Goal: Information Seeking & Learning: Compare options

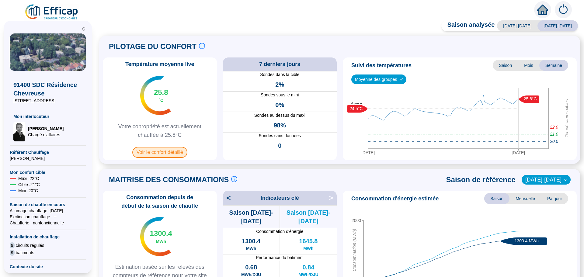
click at [156, 154] on span "Voir le confort détaillé" at bounding box center [159, 152] width 55 height 11
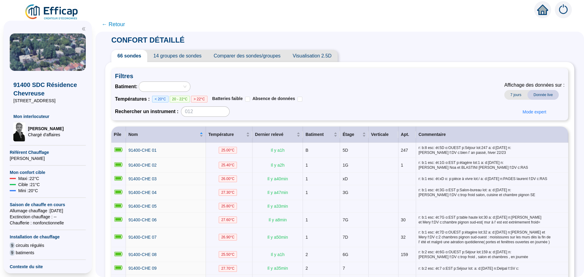
click at [254, 59] on span "Comparer des sondes/groupes" at bounding box center [247, 56] width 79 height 12
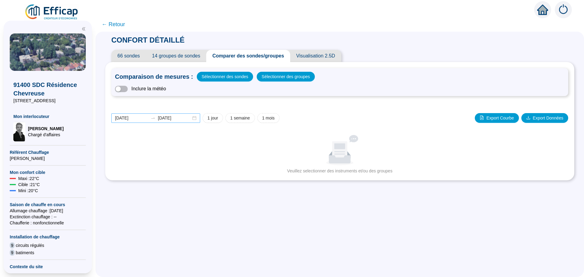
click at [200, 119] on div "2025-08-07 2025-08-14" at bounding box center [155, 118] width 89 height 9
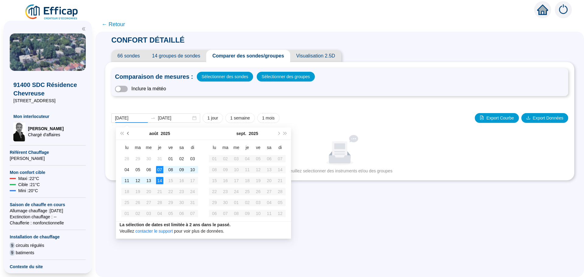
click at [127, 134] on span "Mois précédent (PageUp)" at bounding box center [128, 133] width 3 height 3
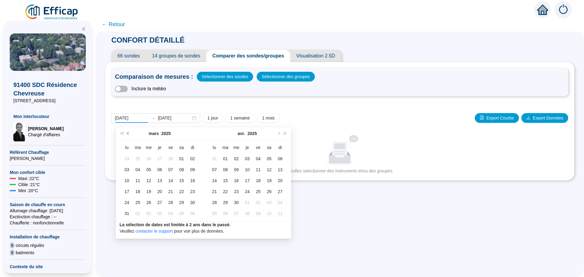
click at [127, 134] on span "Mois précédent (PageUp)" at bounding box center [128, 133] width 3 height 3
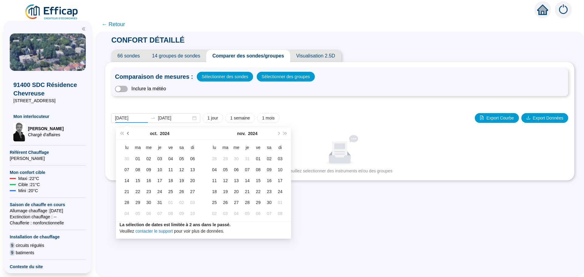
click at [127, 134] on span "Mois précédent (PageUp)" at bounding box center [128, 133] width 3 height 3
click at [128, 133] on span "Mois précédent (PageUp)" at bounding box center [128, 133] width 3 height 3
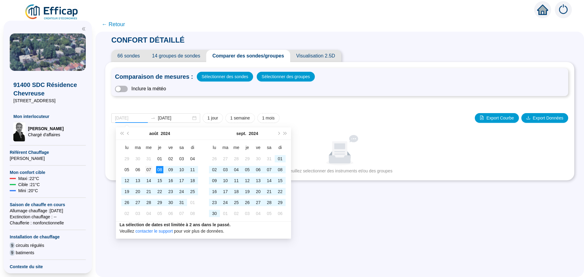
type input "[DATE]"
click at [148, 171] on div "07" at bounding box center [148, 169] width 7 height 7
type input "[DATE]"
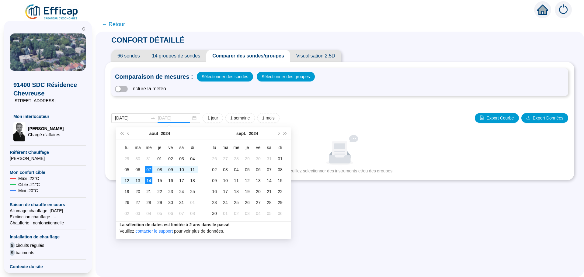
click at [148, 179] on div "14" at bounding box center [148, 180] width 7 height 7
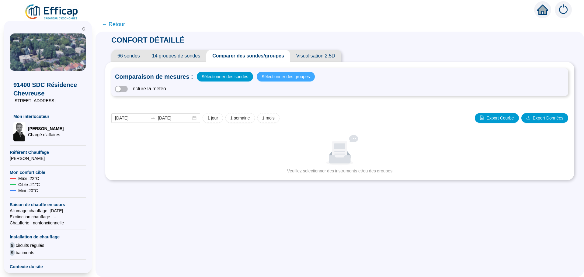
click at [272, 79] on span "Sélectionner des groupes" at bounding box center [286, 76] width 48 height 9
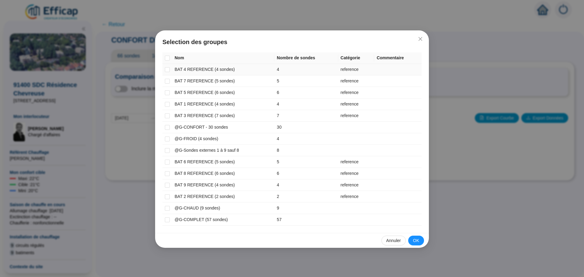
drag, startPoint x: 167, startPoint y: 71, endPoint x: 167, endPoint y: 77, distance: 6.1
click at [167, 71] on input "checkbox" at bounding box center [167, 69] width 5 height 5
checkbox input "true"
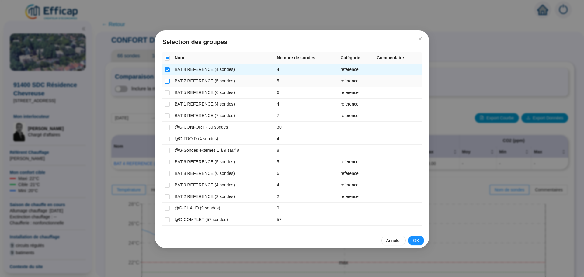
click at [167, 83] on input "checkbox" at bounding box center [167, 81] width 5 height 5
checkbox input "true"
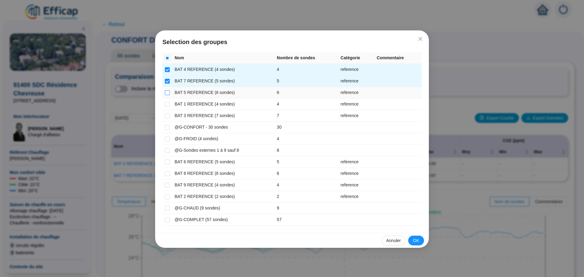
click at [167, 94] on input "checkbox" at bounding box center [167, 92] width 5 height 5
checkbox input "true"
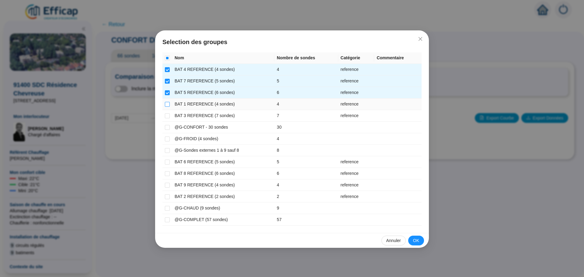
click at [168, 104] on input "checkbox" at bounding box center [167, 104] width 5 height 5
checkbox input "true"
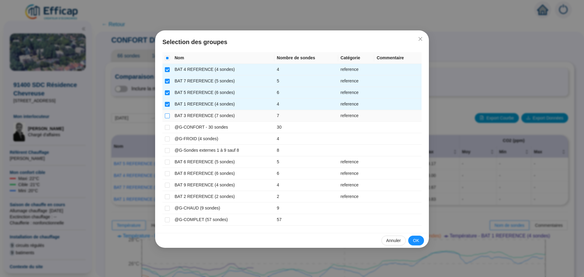
click at [167, 115] on input "checkbox" at bounding box center [167, 116] width 5 height 5
checkbox input "true"
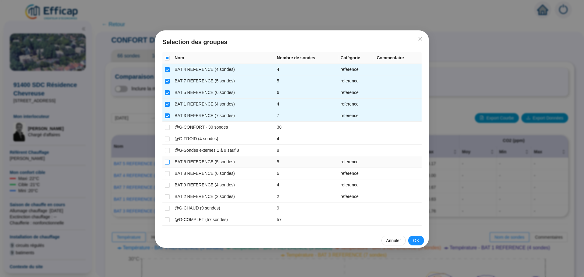
click at [167, 163] on input "checkbox" at bounding box center [167, 162] width 5 height 5
checkbox input "true"
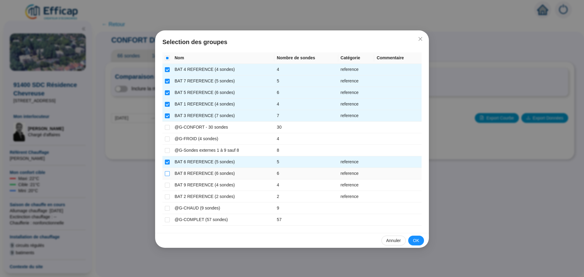
click at [168, 175] on input "checkbox" at bounding box center [167, 173] width 5 height 5
checkbox input "true"
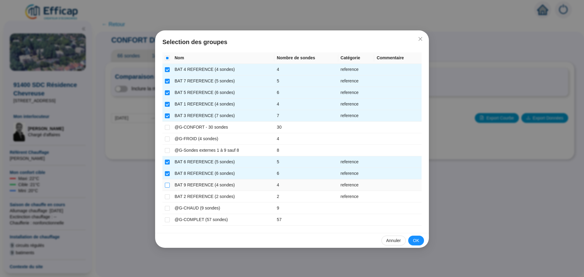
click at [167, 185] on input "checkbox" at bounding box center [167, 185] width 5 height 5
checkbox input "true"
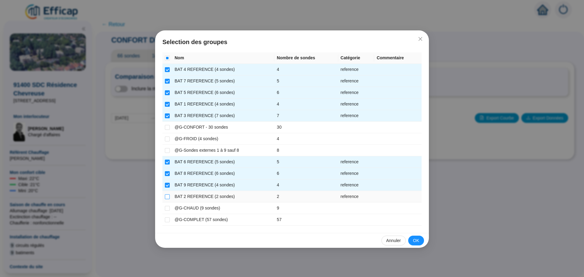
click at [167, 196] on input "checkbox" at bounding box center [167, 197] width 5 height 5
checkbox input "true"
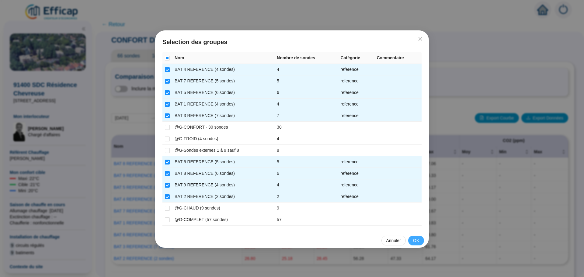
click at [413, 243] on button "OK" at bounding box center [417, 241] width 16 height 10
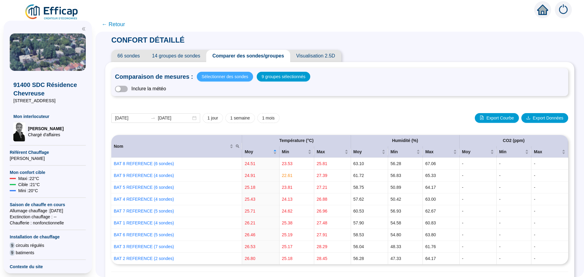
click at [222, 78] on span "Sélectionner des sondes" at bounding box center [225, 76] width 47 height 9
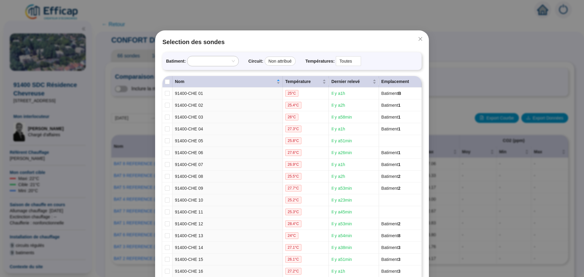
click at [224, 22] on div "Selection des sondes Batiment : Circuit : Non attribué Températures : Toutes No…" at bounding box center [292, 138] width 584 height 277
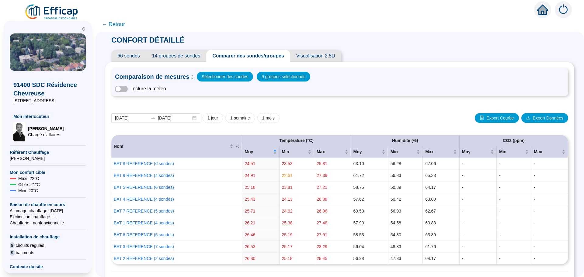
click at [123, 25] on span "← Retour" at bounding box center [113, 24] width 23 height 9
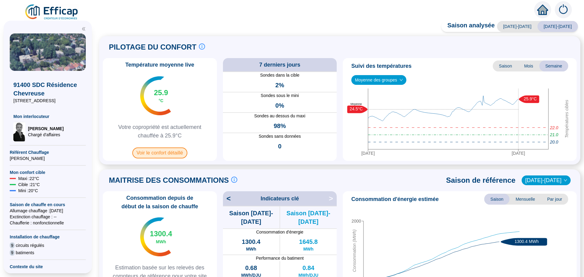
click at [154, 152] on span "Voir le confort détaillé" at bounding box center [159, 153] width 55 height 11
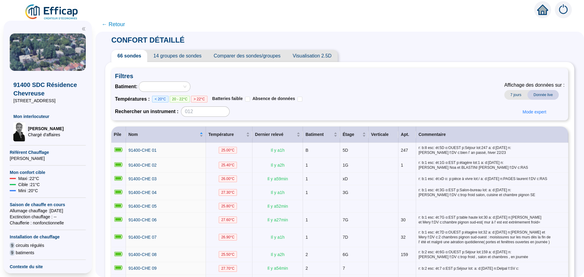
click at [247, 53] on span "Comparer des sondes/groupes" at bounding box center [247, 56] width 79 height 12
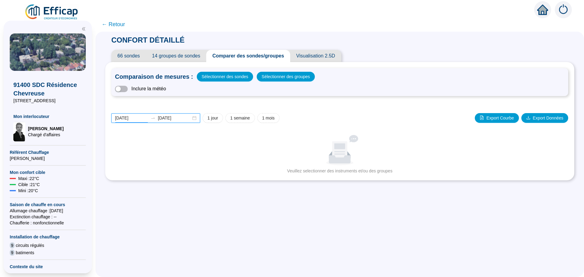
click at [142, 118] on input "2025-08-07" at bounding box center [131, 118] width 33 height 6
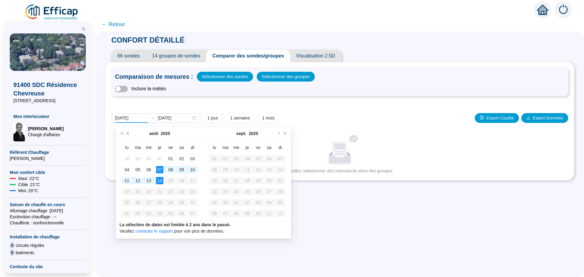
click at [126, 134] on button "Mois précédent (PageUp)" at bounding box center [128, 134] width 7 height 12
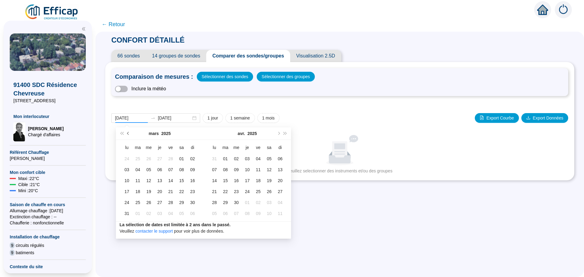
click at [126, 134] on button "Mois précédent (PageUp)" at bounding box center [128, 134] width 7 height 12
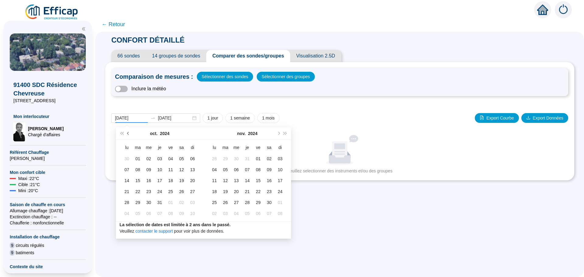
click at [126, 134] on button "Mois précédent (PageUp)" at bounding box center [128, 134] width 7 height 12
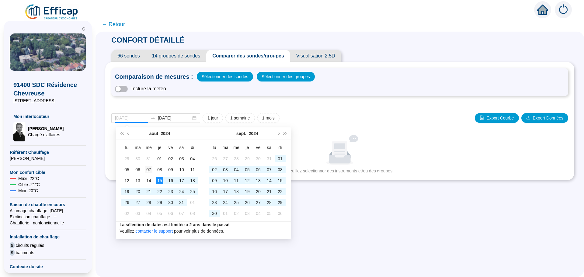
type input "[DATE]"
click at [146, 168] on div "07" at bounding box center [148, 169] width 7 height 7
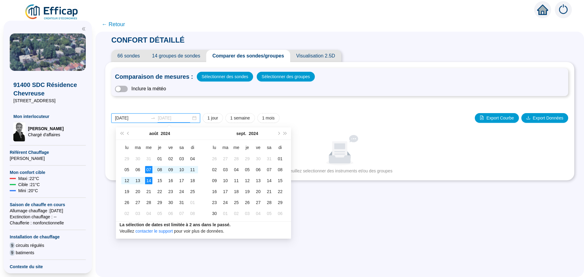
type input "[DATE]"
click at [147, 179] on div "14" at bounding box center [148, 180] width 7 height 7
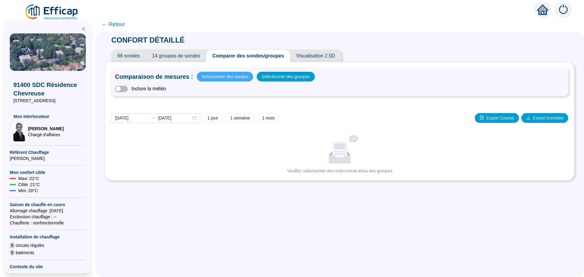
click at [223, 79] on span "Sélectionner des sondes" at bounding box center [225, 76] width 47 height 9
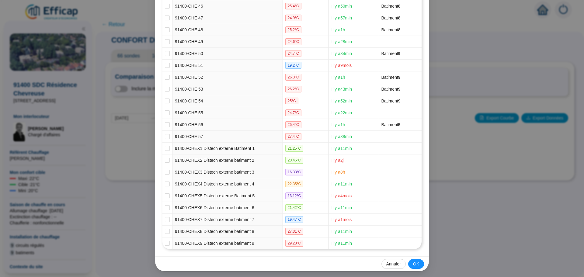
scroll to position [623, 0]
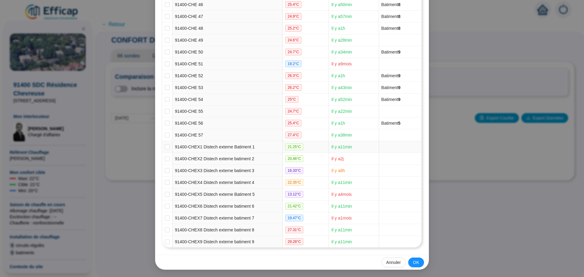
drag, startPoint x: 163, startPoint y: 147, endPoint x: 163, endPoint y: 151, distance: 4.3
click at [165, 147] on input "checkbox" at bounding box center [167, 147] width 5 height 5
checkbox input "true"
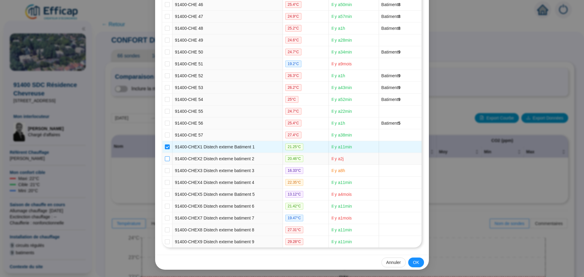
click at [165, 158] on input "checkbox" at bounding box center [167, 158] width 5 height 5
checkbox input "true"
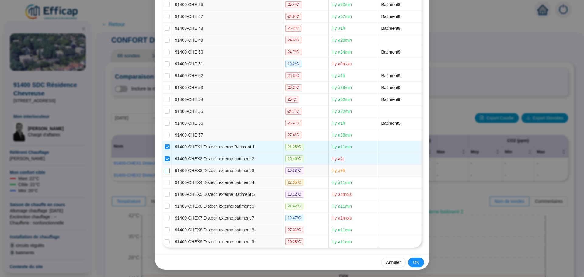
click at [165, 170] on input "checkbox" at bounding box center [167, 170] width 5 height 5
checkbox input "true"
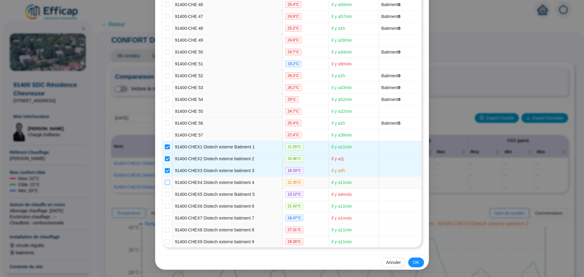
click at [165, 183] on input "checkbox" at bounding box center [167, 182] width 5 height 5
checkbox input "true"
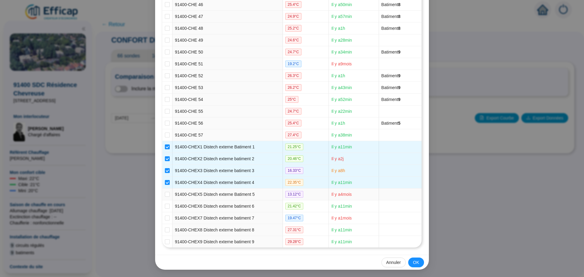
click at [163, 194] on td at bounding box center [168, 195] width 10 height 12
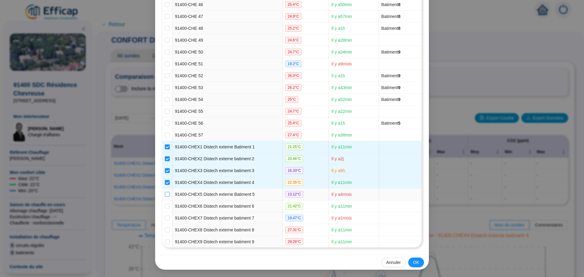
click at [165, 197] on label at bounding box center [167, 194] width 5 height 6
click at [165, 197] on input "checkbox" at bounding box center [167, 194] width 5 height 5
checkbox input "true"
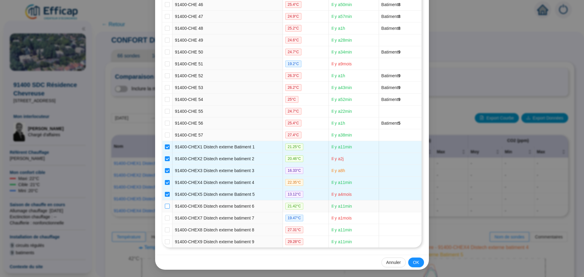
click at [165, 207] on input "checkbox" at bounding box center [167, 206] width 5 height 5
checkbox input "true"
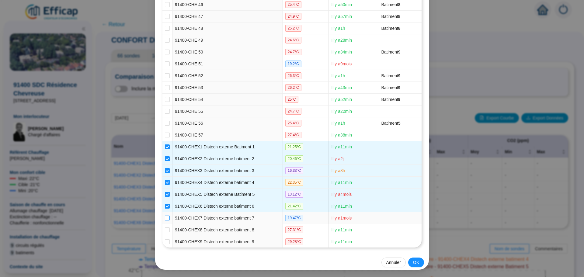
click at [165, 217] on input "checkbox" at bounding box center [167, 218] width 5 height 5
checkbox input "true"
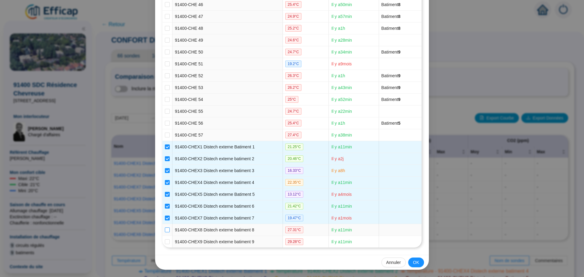
click at [167, 230] on input "checkbox" at bounding box center [167, 230] width 5 height 5
checkbox input "true"
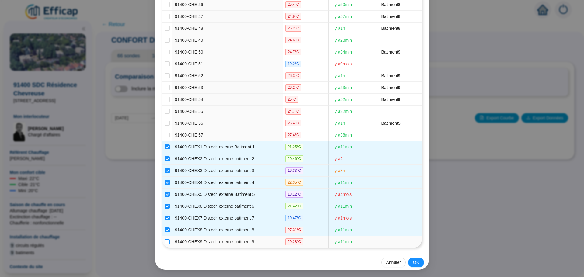
click at [166, 240] on input "checkbox" at bounding box center [167, 242] width 5 height 5
checkbox input "true"
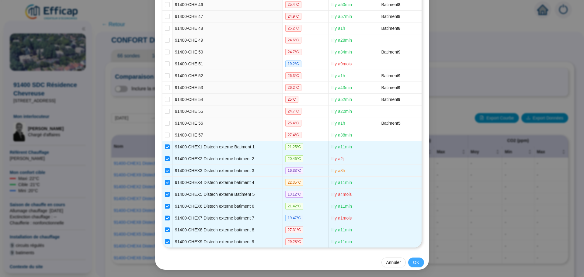
click at [415, 262] on span "OK" at bounding box center [416, 263] width 6 height 6
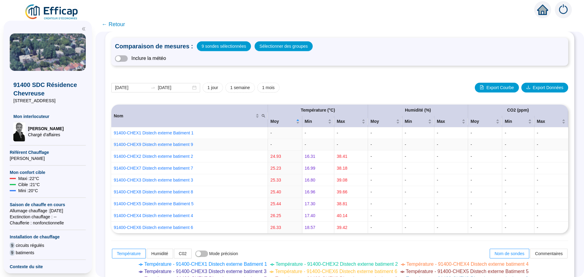
scroll to position [0, 0]
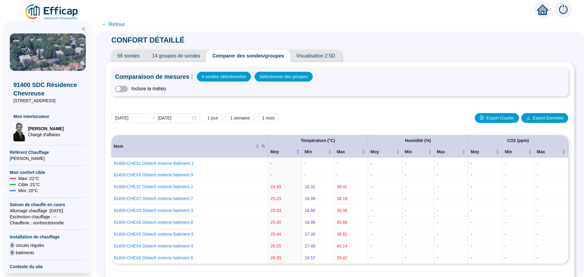
click at [116, 23] on span "← Retour" at bounding box center [113, 24] width 23 height 9
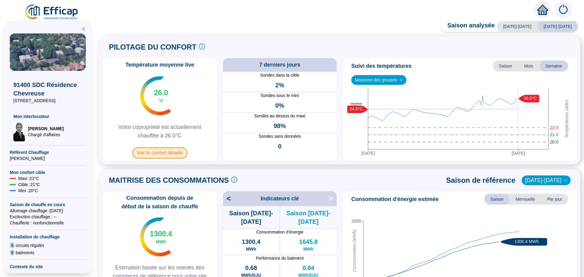
click at [166, 154] on span "Voir le confort détaillé" at bounding box center [159, 153] width 55 height 11
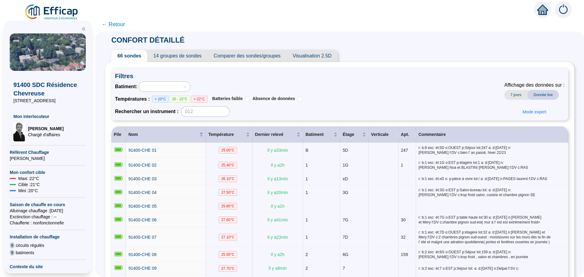
click at [241, 59] on span "Comparer des sondes/groupes" at bounding box center [247, 56] width 79 height 12
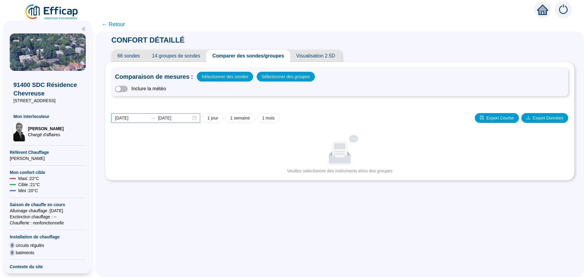
click at [141, 118] on input "2025-08-07" at bounding box center [131, 118] width 33 height 6
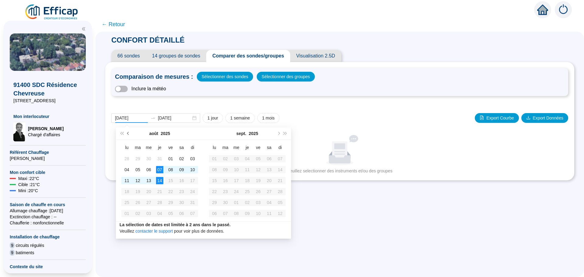
click at [129, 135] on button "Mois précédent (PageUp)" at bounding box center [128, 134] width 7 height 12
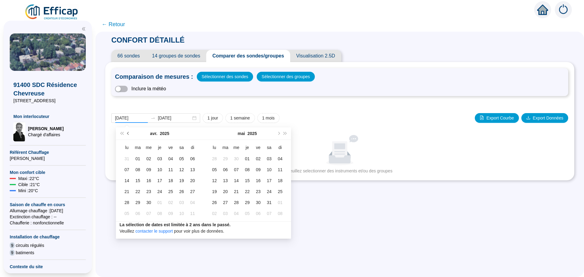
click at [129, 135] on button "Mois précédent (PageUp)" at bounding box center [128, 134] width 7 height 12
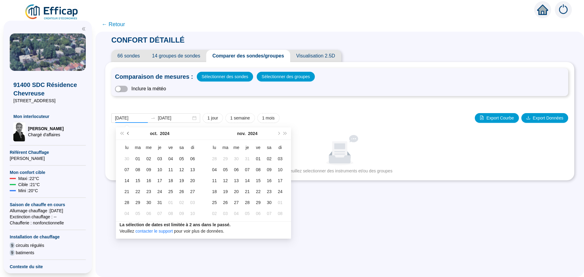
click at [129, 135] on button "Mois précédent (PageUp)" at bounding box center [128, 134] width 7 height 12
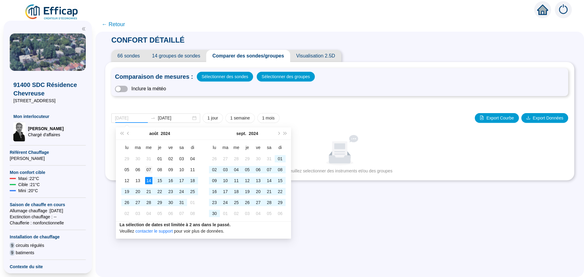
type input "[DATE]"
click at [147, 173] on div "07" at bounding box center [148, 169] width 7 height 7
type input "[DATE]"
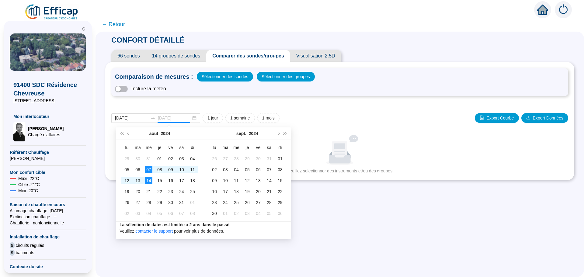
click at [147, 180] on div "14" at bounding box center [148, 180] width 7 height 7
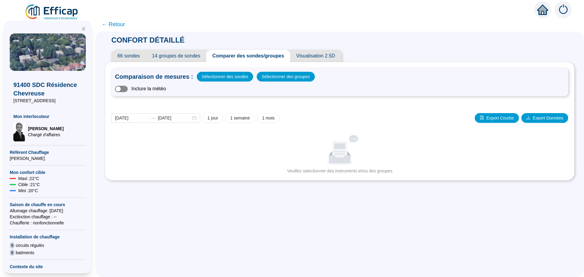
click at [128, 92] on div "Inclure la météo" at bounding box center [340, 88] width 450 height 7
click at [128, 86] on span "button" at bounding box center [121, 89] width 13 height 6
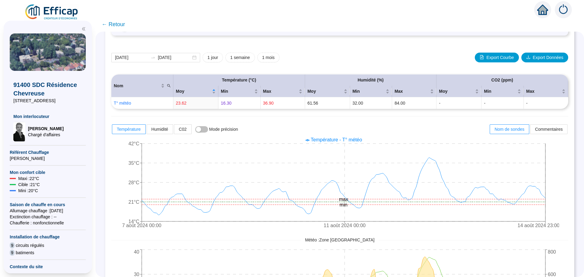
scroll to position [61, 0]
click at [122, 24] on span "← Retour" at bounding box center [113, 24] width 23 height 9
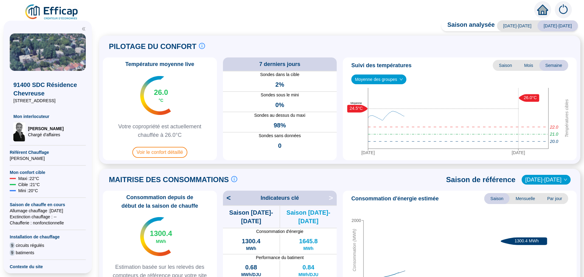
click at [122, 24] on div "Saison analysée 2023-2024 2024-2025 PILOTAGE DU CONFORT Le pilotage du confort …" at bounding box center [340, 150] width 489 height 254
click at [168, 150] on span "Voir le confort détaillé" at bounding box center [159, 152] width 55 height 11
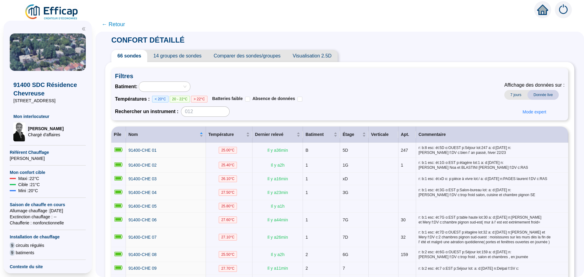
click at [251, 59] on span "Comparer des sondes/groupes" at bounding box center [247, 56] width 79 height 12
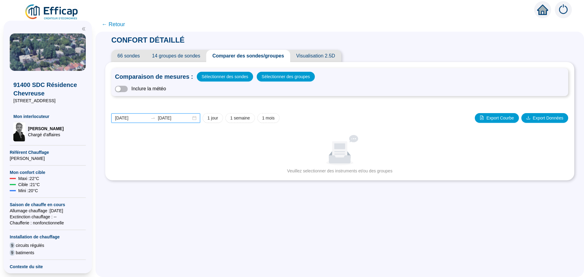
click at [141, 118] on input "2025-08-07" at bounding box center [131, 118] width 33 height 6
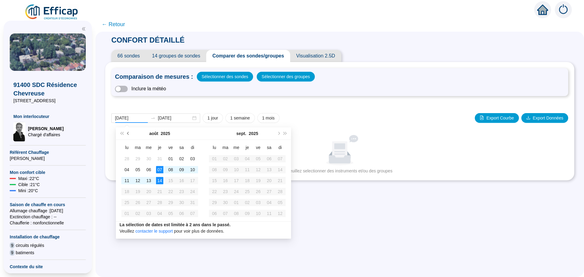
click at [129, 135] on button "Mois précédent (PageUp)" at bounding box center [128, 134] width 7 height 12
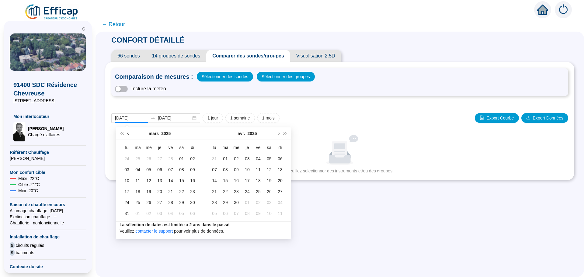
click at [129, 135] on button "Mois précédent (PageUp)" at bounding box center [128, 134] width 7 height 12
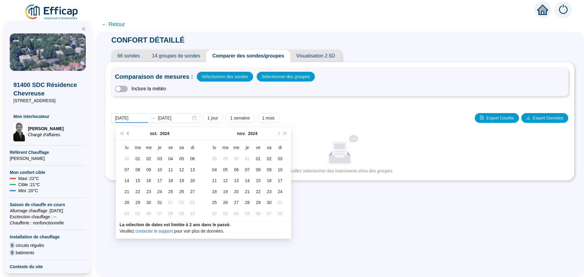
click at [129, 135] on button "Mois précédent (PageUp)" at bounding box center [128, 134] width 7 height 12
click at [279, 133] on span "Mois suivant (PageDown)" at bounding box center [278, 133] width 3 height 3
type input "[DATE]"
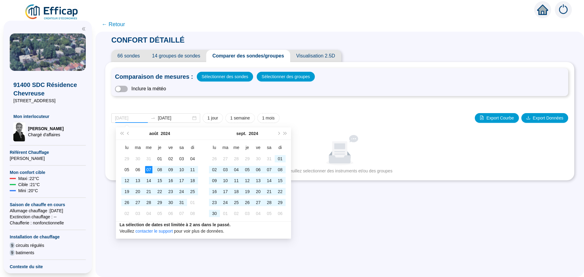
click at [148, 170] on div "07" at bounding box center [148, 169] width 7 height 7
type input "[DATE]"
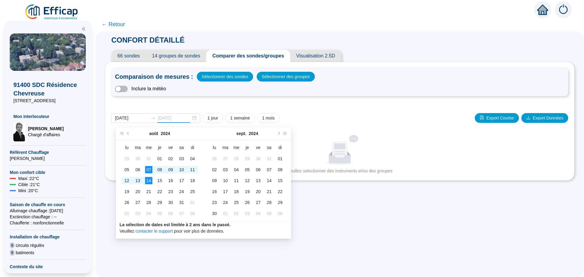
click at [146, 180] on div "14" at bounding box center [148, 180] width 7 height 7
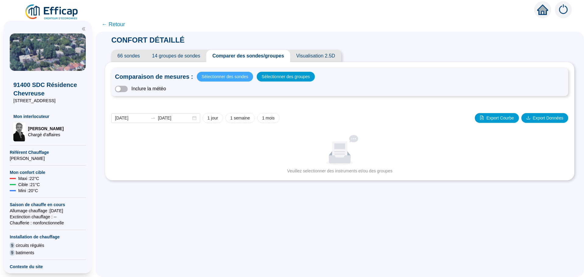
click at [219, 76] on span "Sélectionner des sondes" at bounding box center [225, 76] width 47 height 9
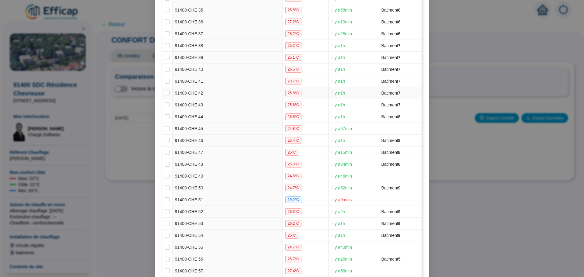
scroll to position [623, 0]
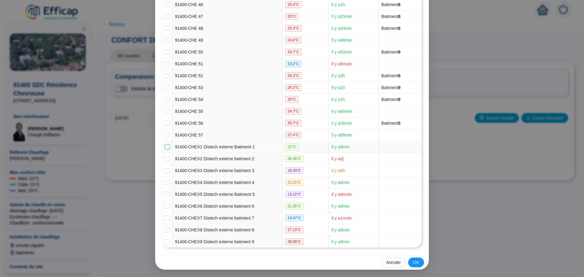
click at [165, 147] on input "checkbox" at bounding box center [167, 147] width 5 height 5
checkbox input "true"
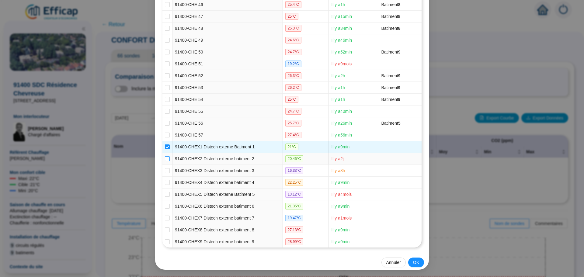
click at [165, 157] on input "checkbox" at bounding box center [167, 158] width 5 height 5
checkbox input "true"
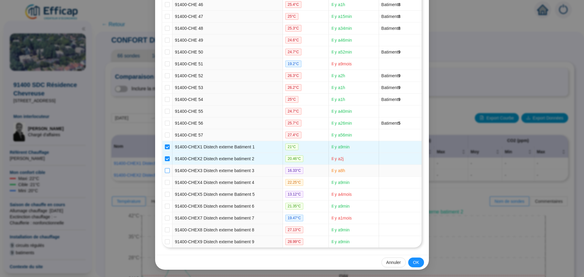
click at [165, 170] on input "checkbox" at bounding box center [167, 170] width 5 height 5
checkbox input "true"
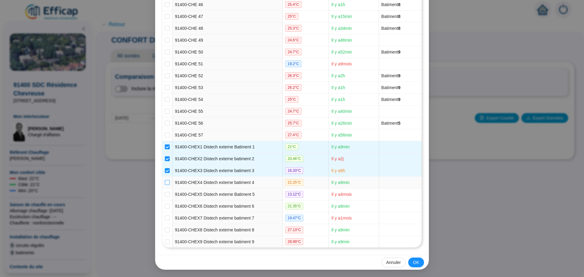
click at [165, 183] on input "checkbox" at bounding box center [167, 182] width 5 height 5
checkbox input "true"
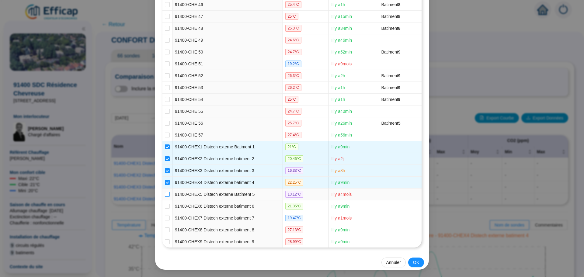
click at [165, 191] on label at bounding box center [167, 194] width 5 height 6
click at [165, 192] on input "checkbox" at bounding box center [167, 194] width 5 height 5
checkbox input "true"
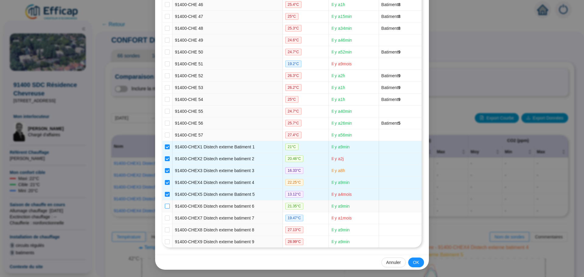
click at [165, 205] on input "checkbox" at bounding box center [167, 206] width 5 height 5
checkbox input "true"
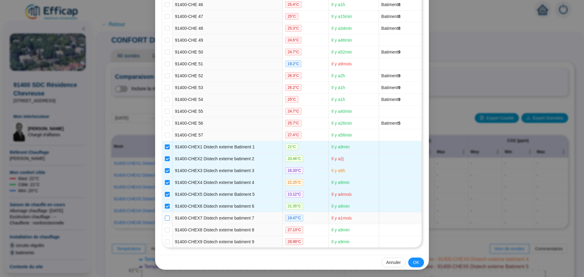
click at [165, 216] on input "checkbox" at bounding box center [167, 218] width 5 height 5
checkbox input "true"
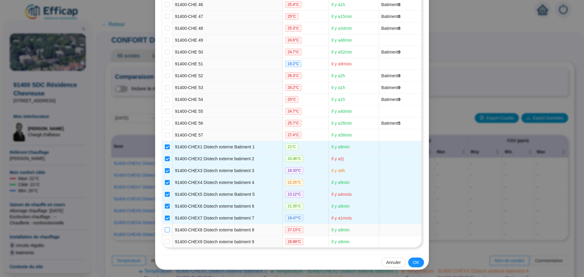
click at [167, 231] on input "checkbox" at bounding box center [167, 230] width 5 height 5
checkbox input "true"
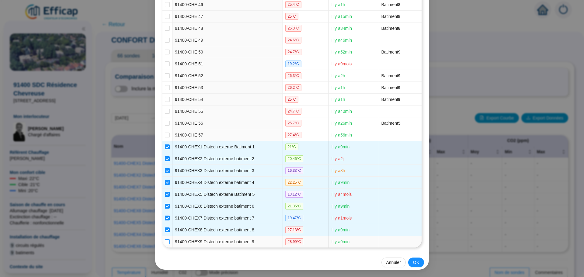
click at [167, 242] on input "checkbox" at bounding box center [167, 242] width 5 height 5
checkbox input "true"
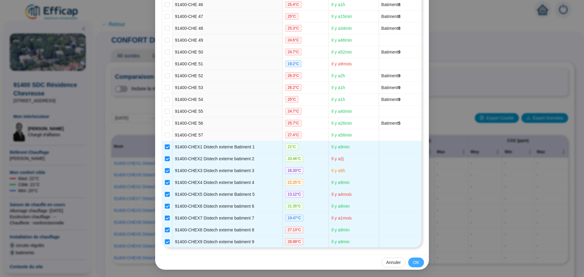
click at [413, 261] on span "OK" at bounding box center [416, 263] width 6 height 6
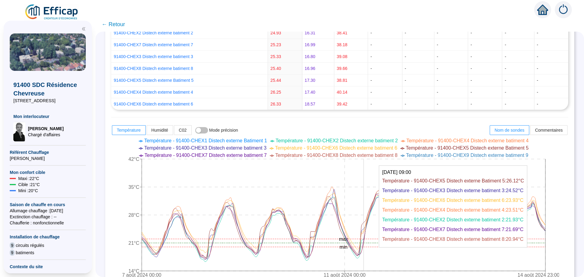
scroll to position [183, 0]
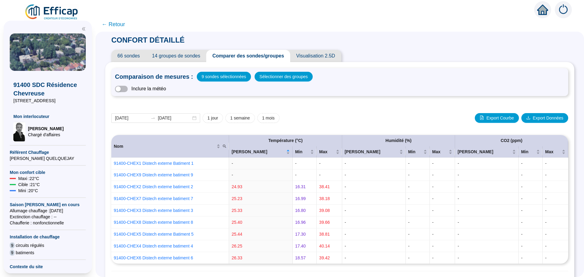
scroll to position [183, 0]
